Goal: Navigation & Orientation: Understand site structure

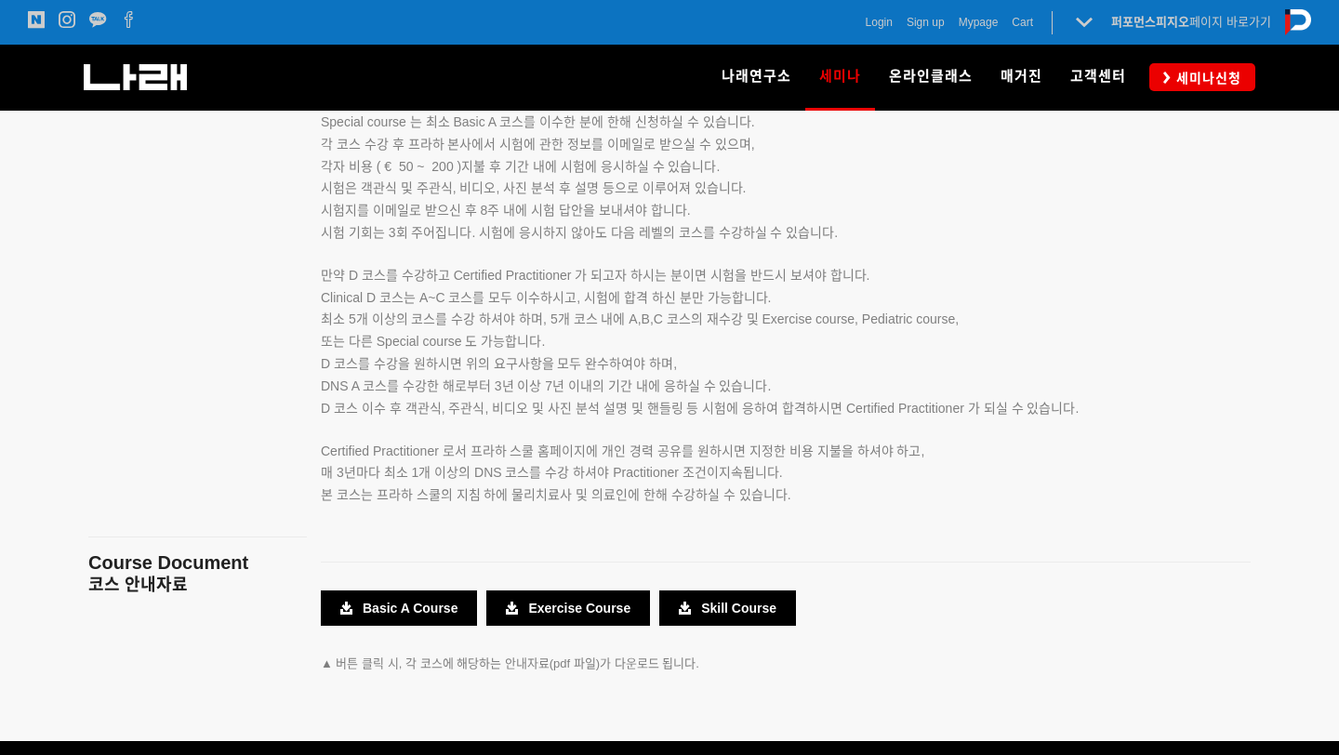
scroll to position [3159, 0]
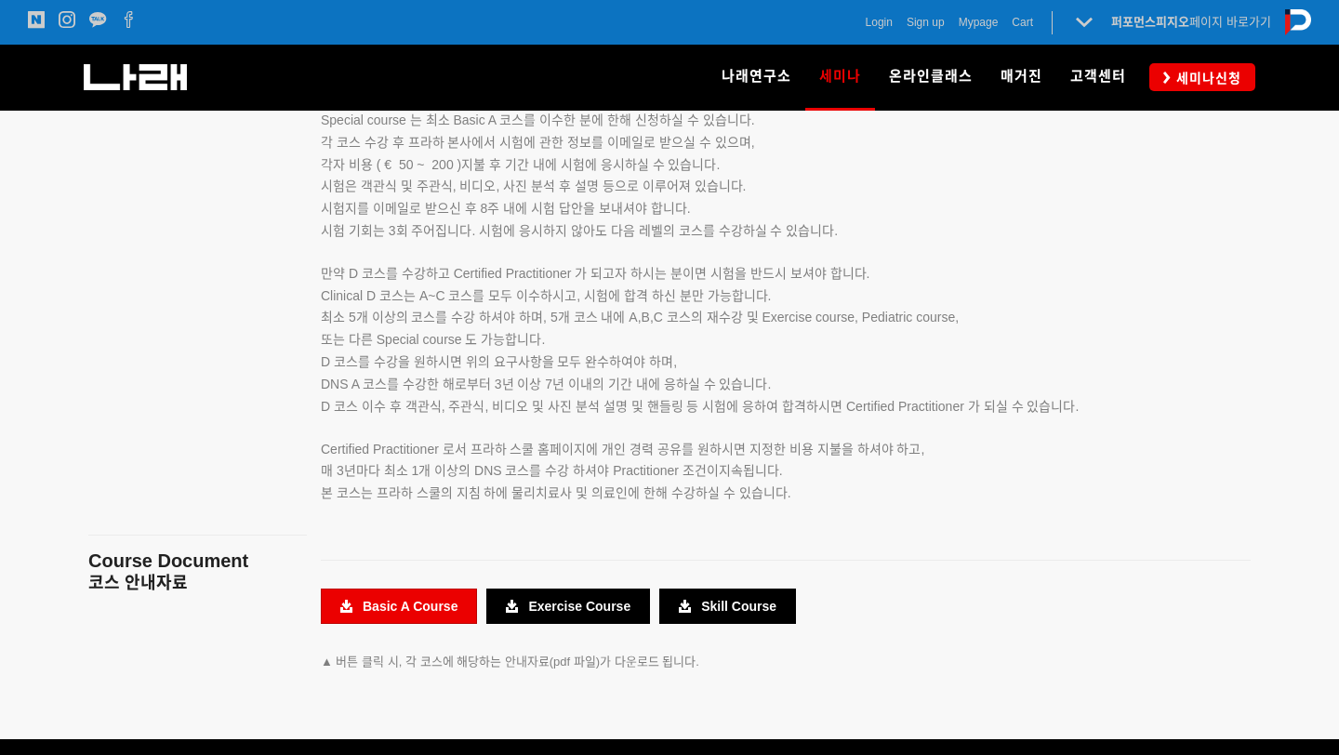
click at [360, 614] on link "Basic A Course" at bounding box center [399, 606] width 156 height 35
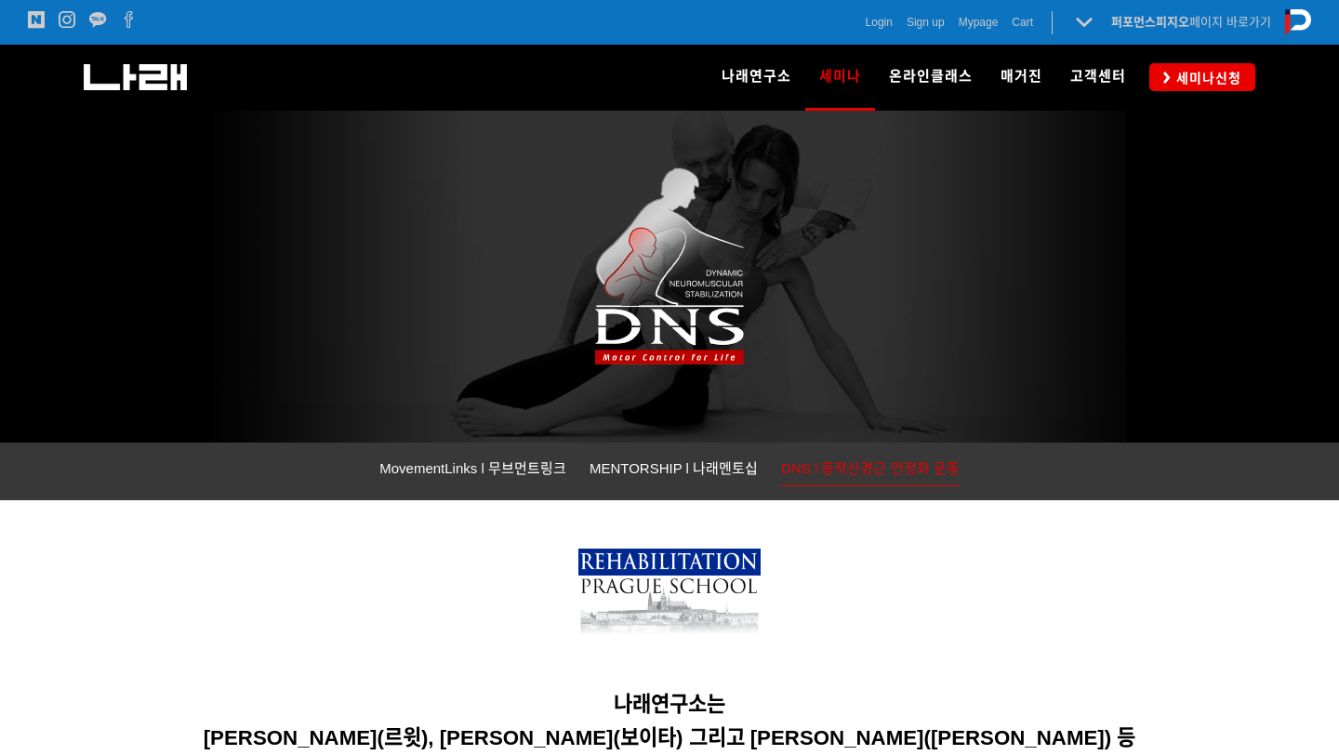
scroll to position [0, 0]
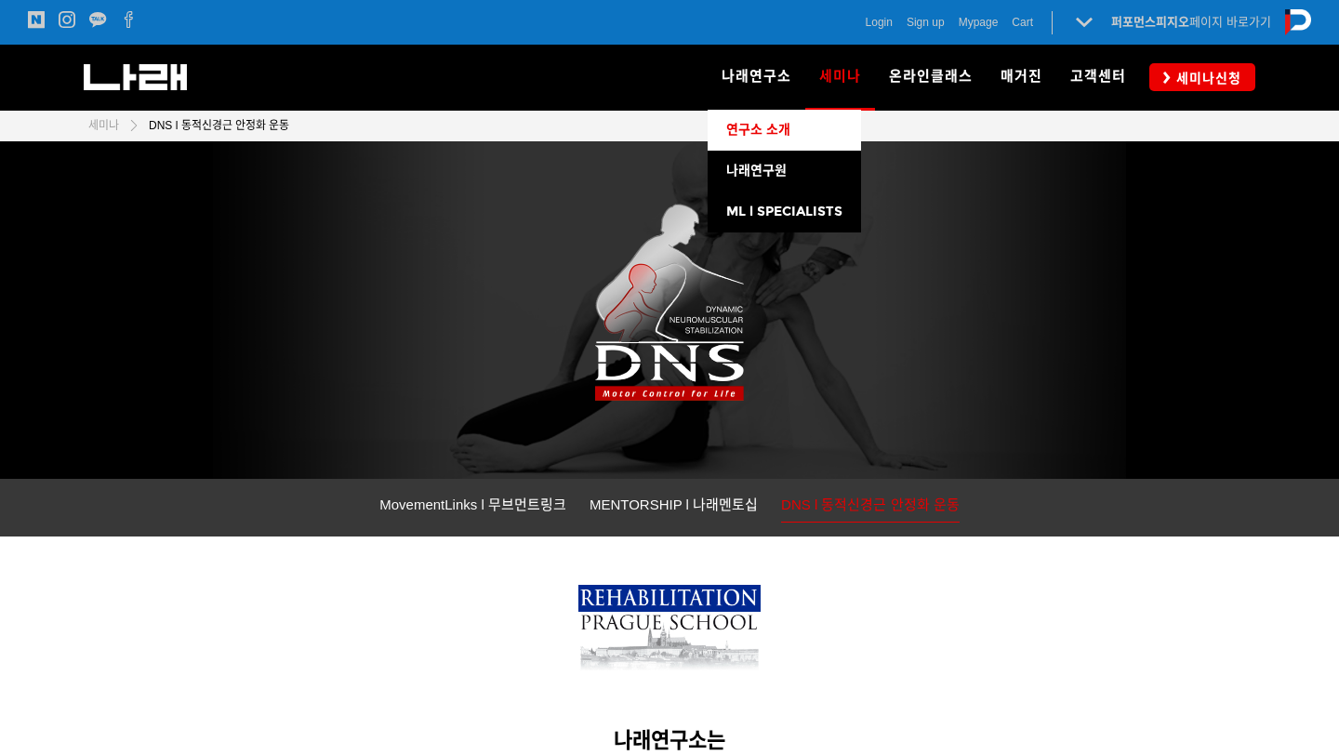
click at [771, 137] on span "연구소 소개" at bounding box center [758, 130] width 64 height 16
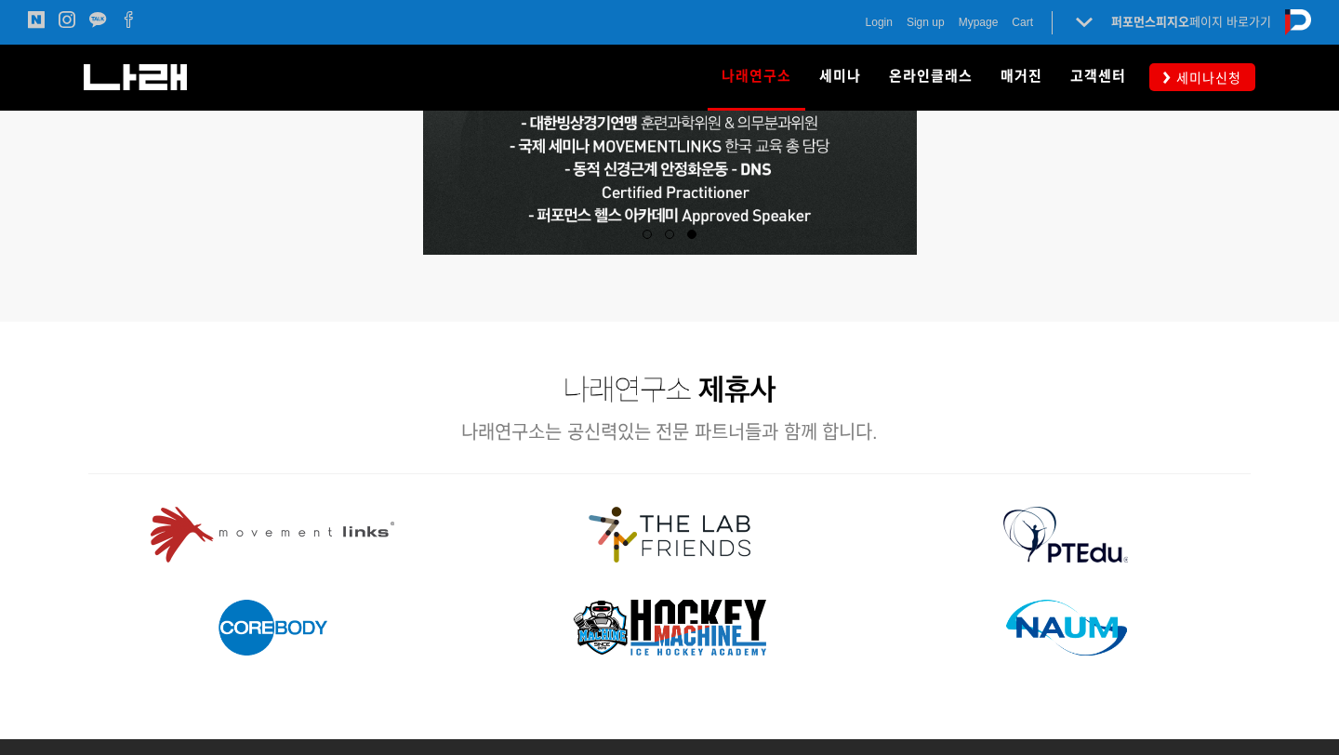
scroll to position [2060, 0]
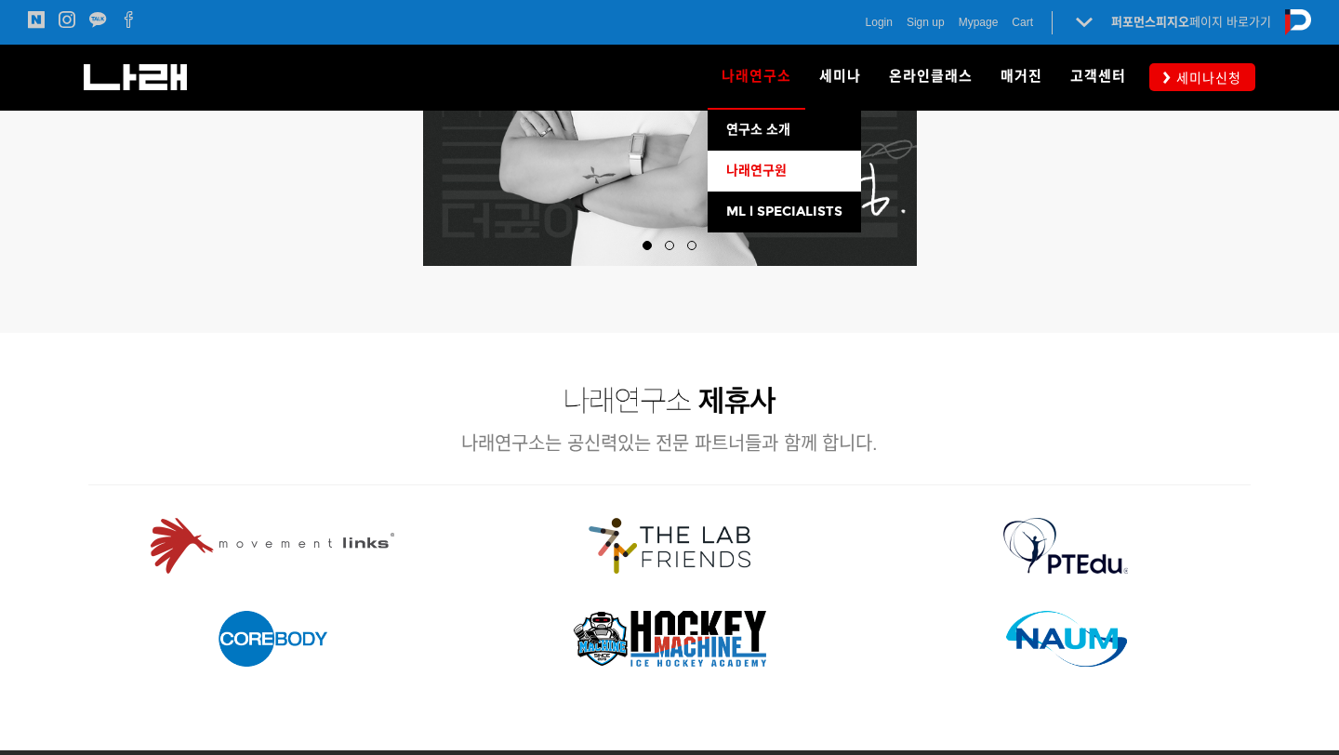
click at [753, 171] on span "나래연구원" at bounding box center [756, 171] width 60 height 16
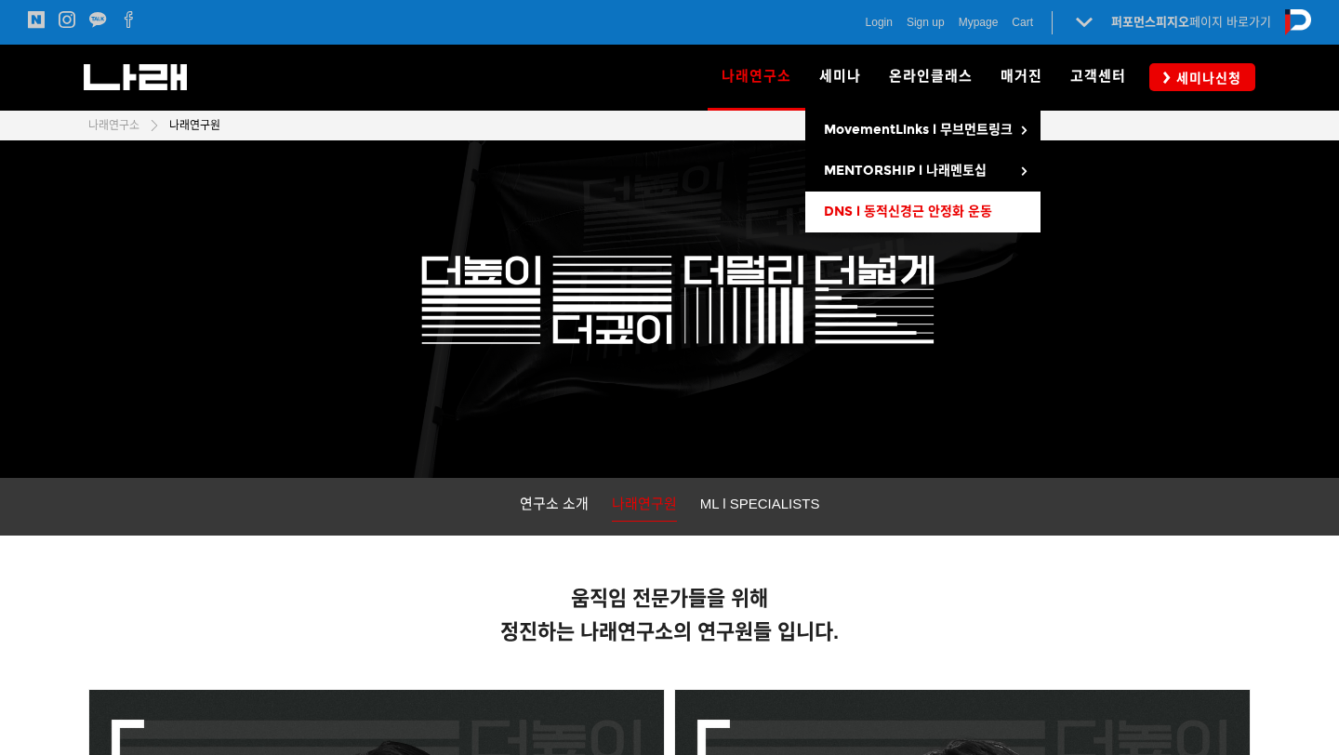
click at [915, 208] on span "DNS l 동적신경근 안정화 운동" at bounding box center [908, 212] width 168 height 16
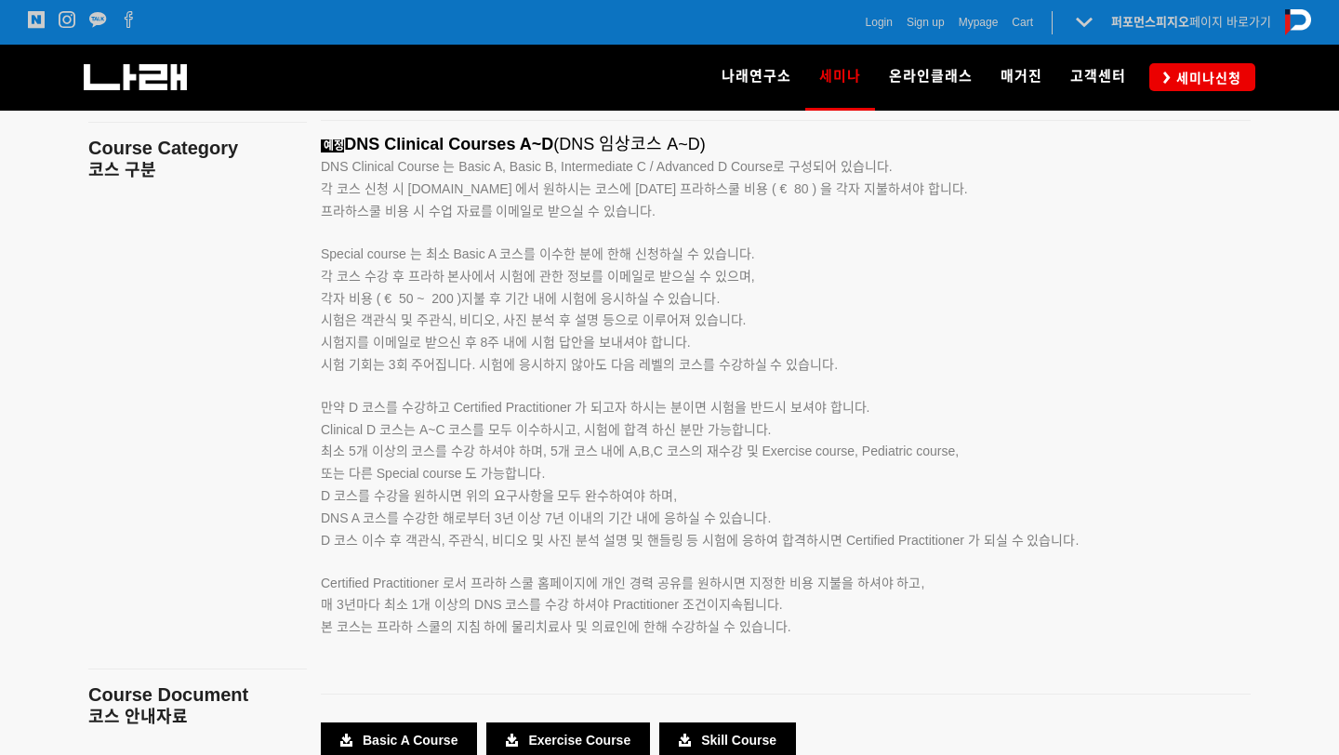
scroll to position [3026, 0]
